Goal: Check status: Check status

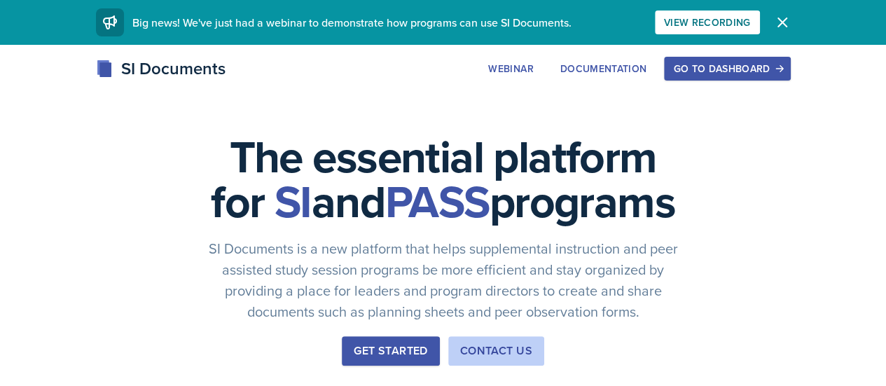
click at [781, 64] on div "Go to Dashboard" at bounding box center [727, 68] width 108 height 11
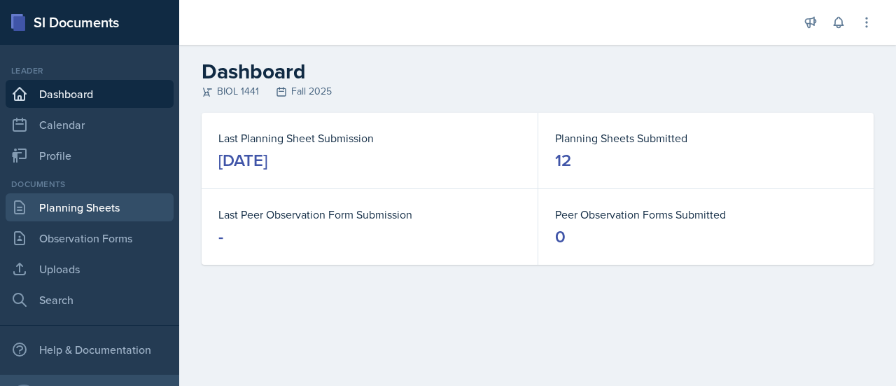
click at [111, 221] on link "Planning Sheets" at bounding box center [90, 207] width 168 height 28
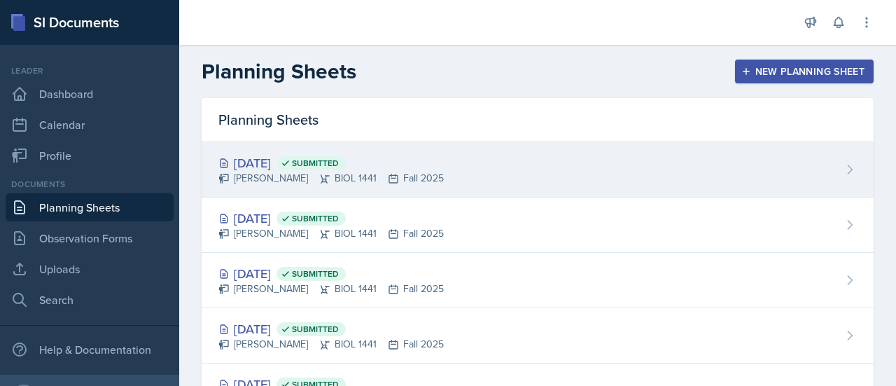
click at [300, 159] on div "[DATE] Submitted" at bounding box center [330, 162] width 225 height 19
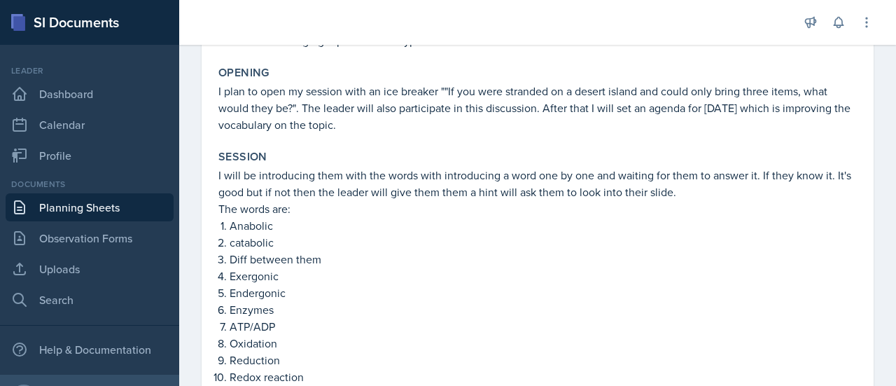
scroll to position [166, 0]
click at [80, 211] on link "Planning Sheets" at bounding box center [90, 207] width 168 height 28
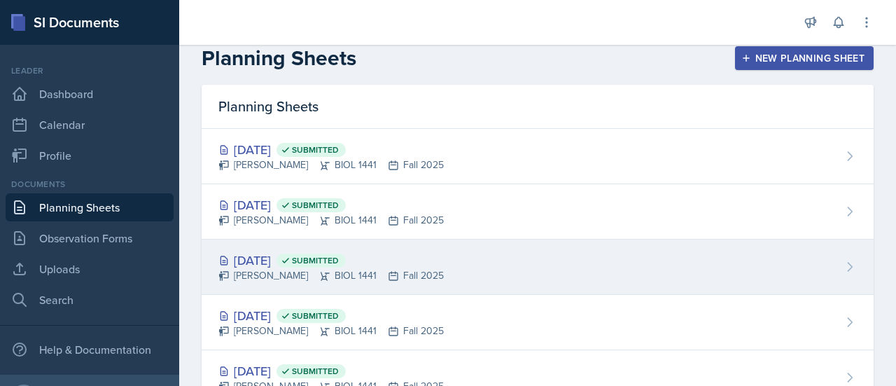
scroll to position [8, 0]
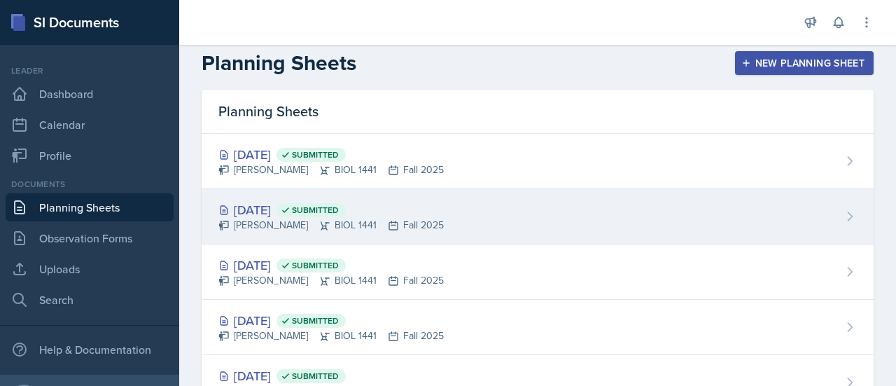
click at [279, 201] on div "[DATE] Submitted" at bounding box center [330, 209] width 225 height 19
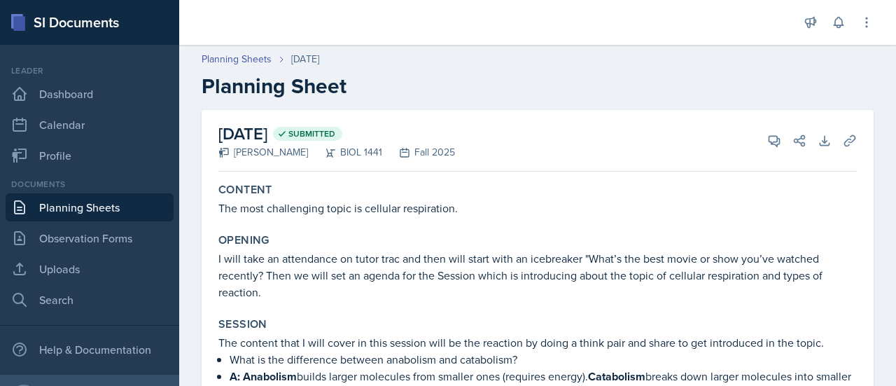
click at [126, 204] on link "Planning Sheets" at bounding box center [90, 207] width 168 height 28
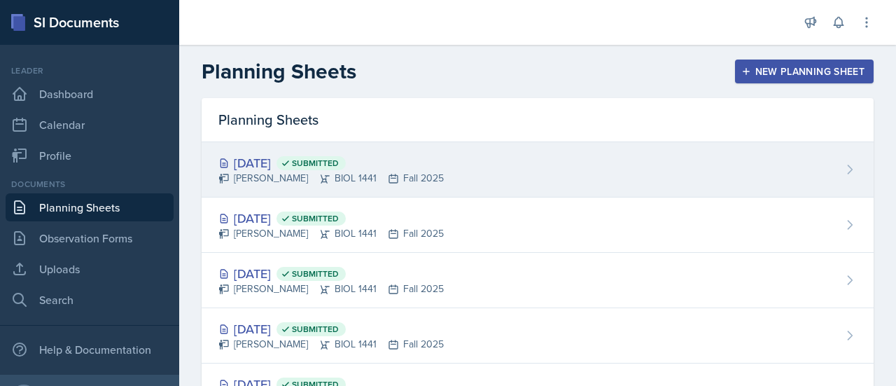
click at [257, 168] on div "[DATE] Submitted" at bounding box center [330, 162] width 225 height 19
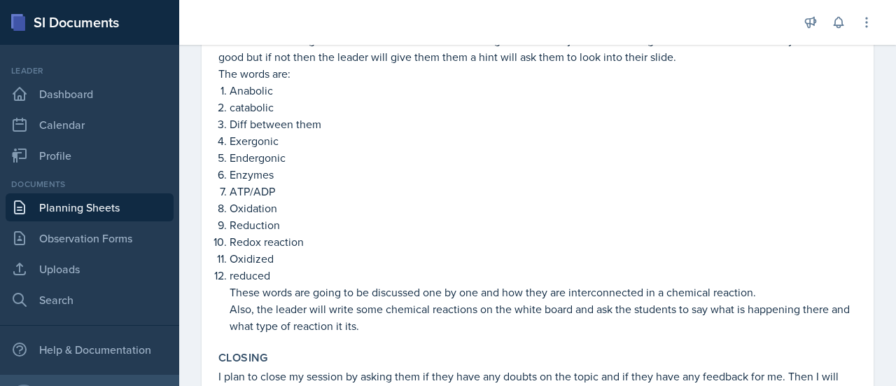
scroll to position [303, 0]
click at [74, 216] on link "Planning Sheets" at bounding box center [90, 207] width 168 height 28
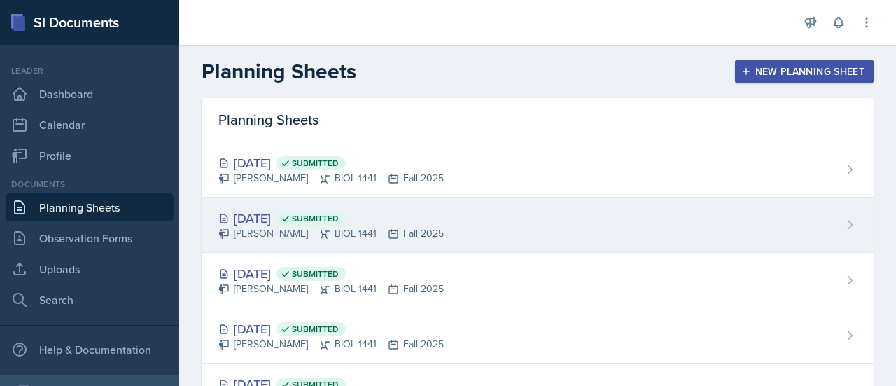
click at [279, 219] on div "[DATE] Submitted" at bounding box center [330, 218] width 225 height 19
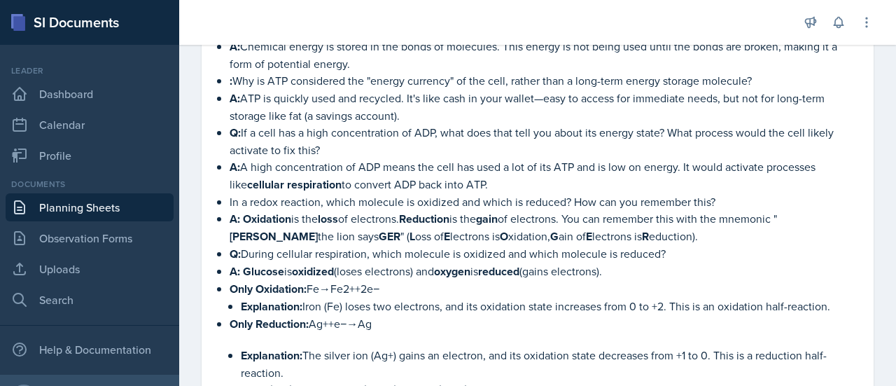
scroll to position [504, 0]
